Goal: Information Seeking & Learning: Learn about a topic

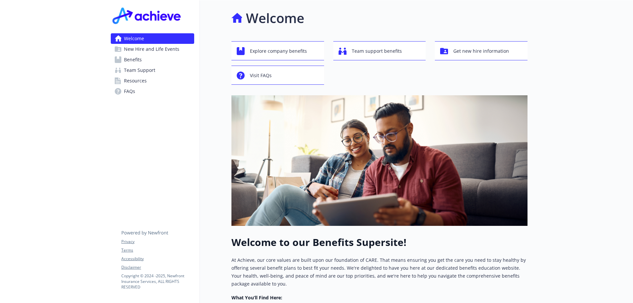
click at [133, 58] on span "Benefits" at bounding box center [133, 59] width 18 height 11
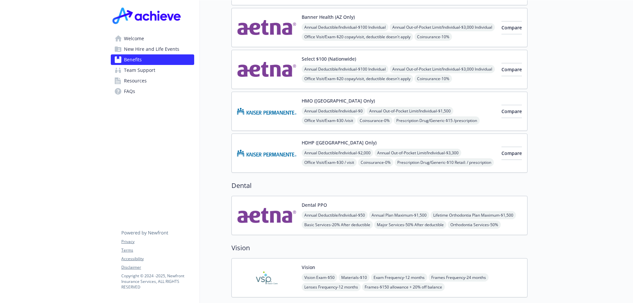
click at [307, 201] on button "Dental PPO" at bounding box center [314, 204] width 25 height 7
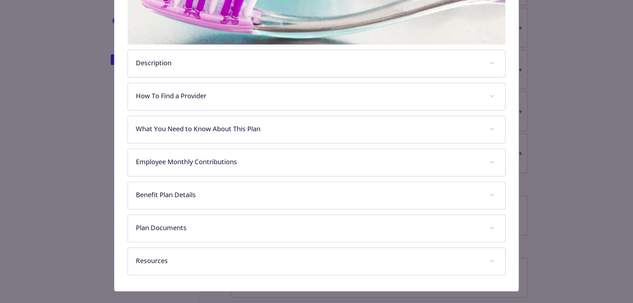
scroll to position [193, 0]
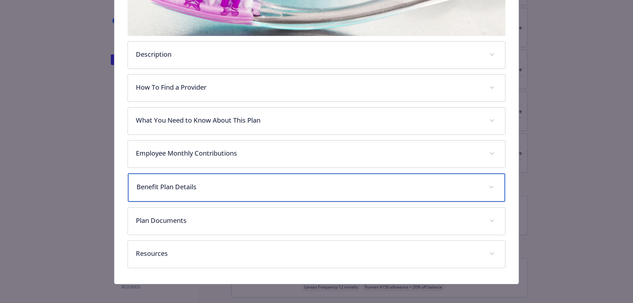
click at [211, 187] on p "Benefit Plan Details" at bounding box center [309, 187] width 345 height 10
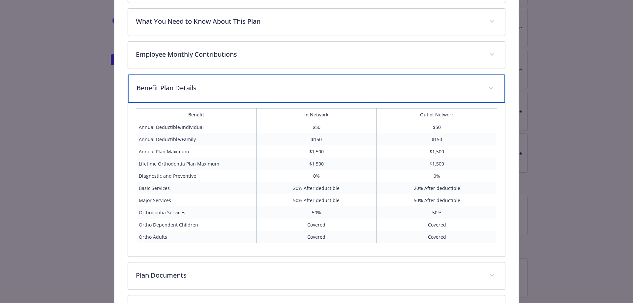
scroll to position [325, 0]
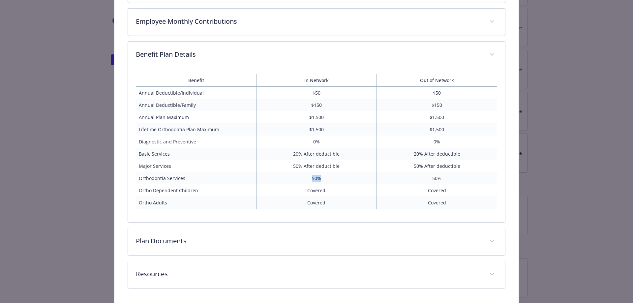
drag, startPoint x: 310, startPoint y: 179, endPoint x: 329, endPoint y: 176, distance: 18.9
click at [324, 176] on td "50%" at bounding box center [316, 178] width 120 height 12
drag, startPoint x: 301, startPoint y: 130, endPoint x: 326, endPoint y: 129, distance: 24.8
click at [326, 129] on td "$1,500" at bounding box center [316, 129] width 120 height 12
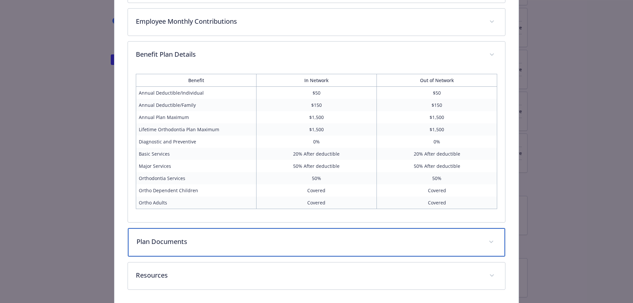
click at [212, 241] on p "Plan Documents" at bounding box center [309, 242] width 345 height 10
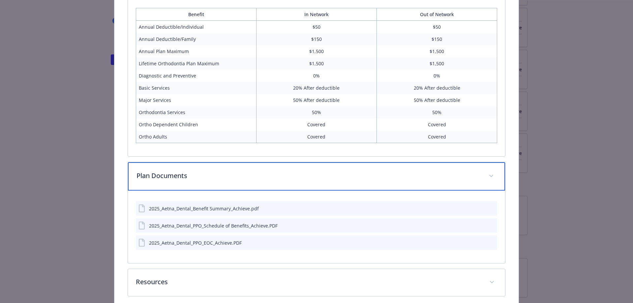
scroll to position [421, 0]
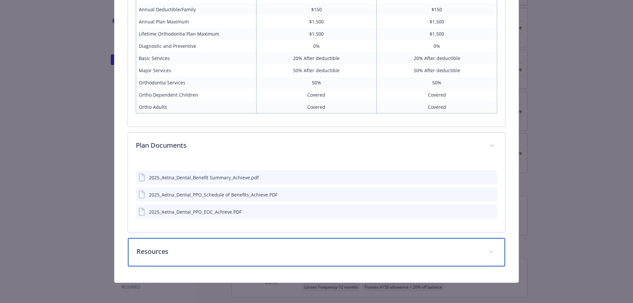
click at [236, 257] on div "Resources" at bounding box center [317, 252] width 378 height 28
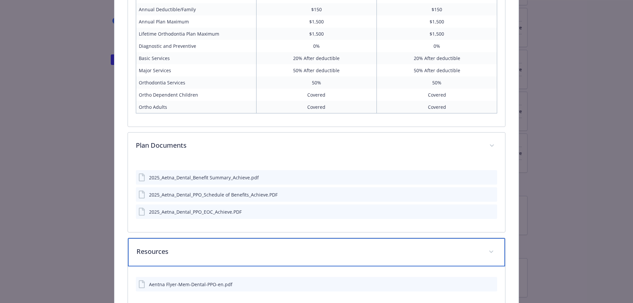
scroll to position [459, 0]
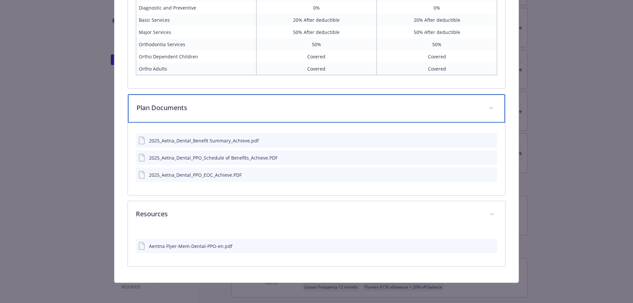
click at [216, 100] on div "Plan Documents" at bounding box center [317, 108] width 378 height 28
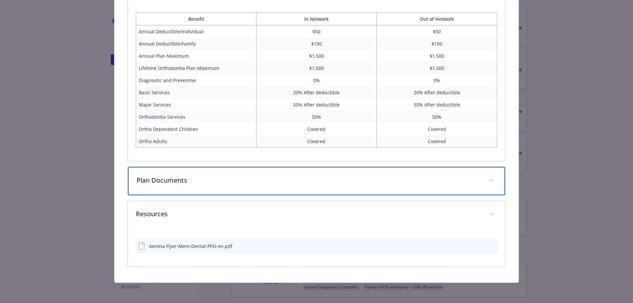
scroll to position [255, 0]
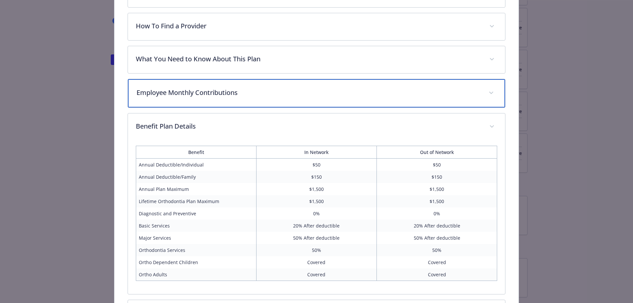
click at [236, 97] on div "Employee Monthly Contributions" at bounding box center [317, 93] width 378 height 28
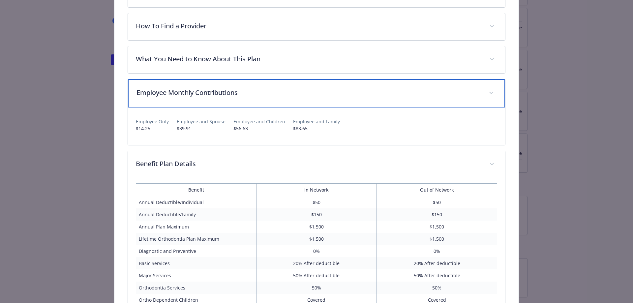
click at [236, 97] on div "Employee Monthly Contributions" at bounding box center [317, 93] width 378 height 28
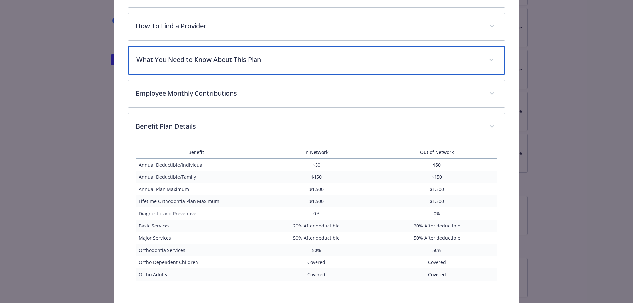
click at [233, 70] on div "What You Need to Know About This Plan" at bounding box center [317, 60] width 378 height 28
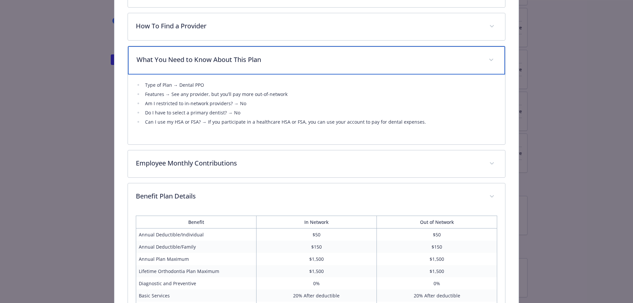
click at [261, 63] on p "What You Need to Know About This Plan" at bounding box center [309, 60] width 345 height 10
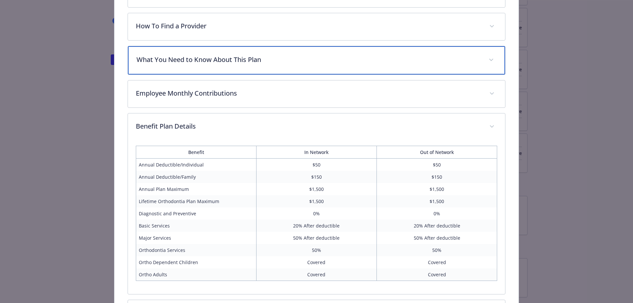
scroll to position [156, 0]
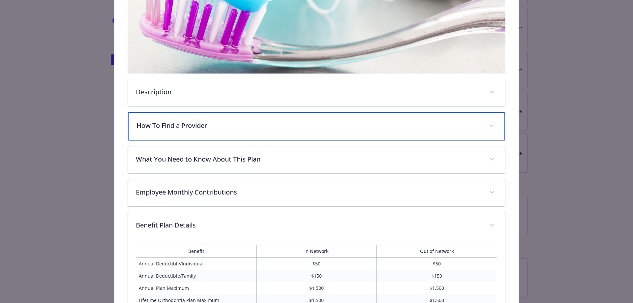
click at [198, 117] on div "How To Find a Provider" at bounding box center [317, 126] width 378 height 28
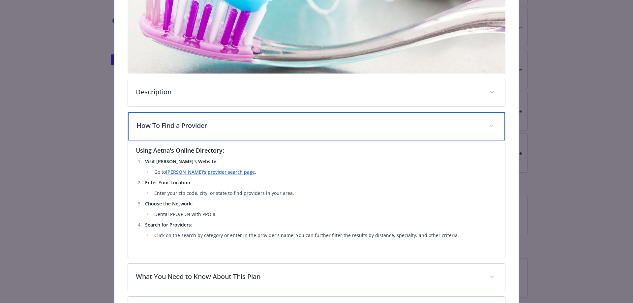
click at [202, 116] on div "How To Find a Provider" at bounding box center [317, 126] width 378 height 28
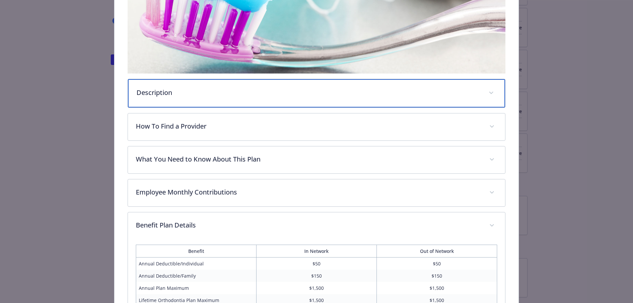
click at [213, 88] on p "Description" at bounding box center [309, 93] width 345 height 10
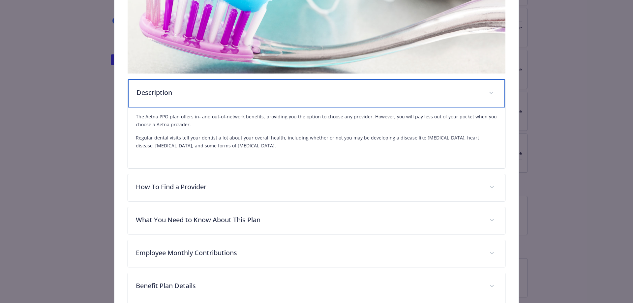
click at [213, 88] on p "Description" at bounding box center [309, 93] width 345 height 10
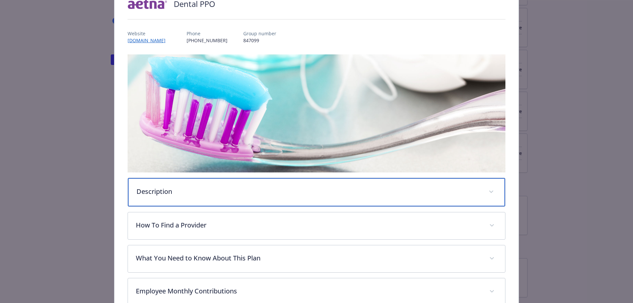
scroll to position [0, 0]
